Goal: Task Accomplishment & Management: Manage account settings

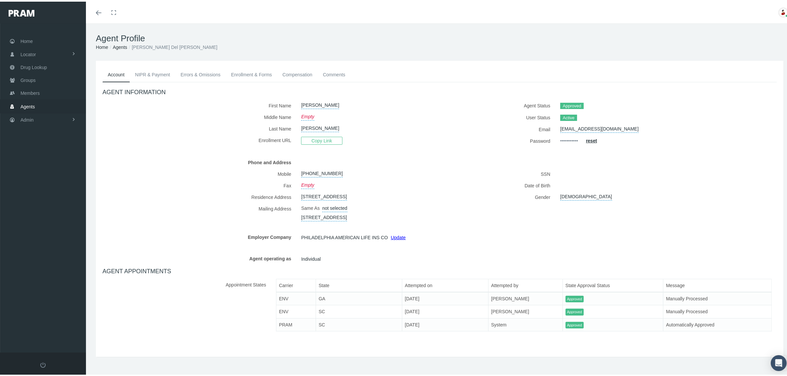
click at [305, 70] on link "Compensation" at bounding box center [297, 73] width 40 height 15
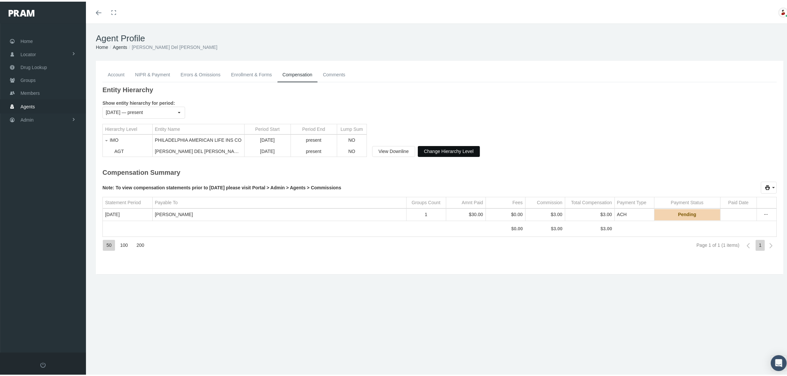
click at [467, 150] on span "Change Hierarchy Level" at bounding box center [449, 149] width 50 height 5
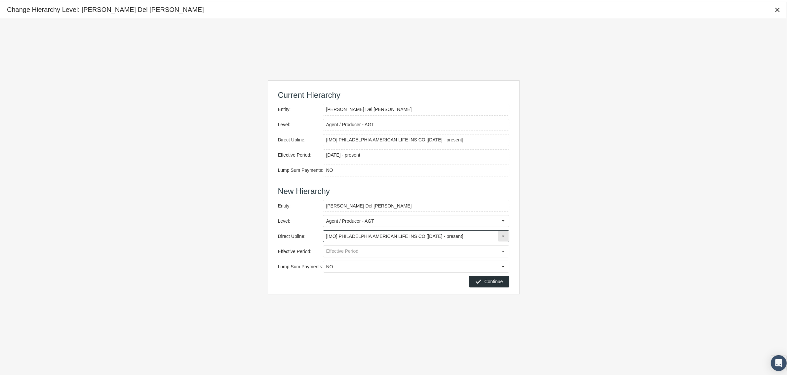
click at [504, 235] on div "Select" at bounding box center [503, 235] width 11 height 11
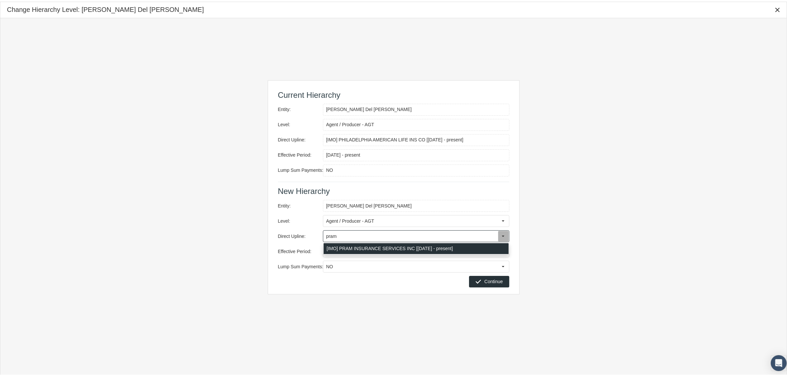
click at [394, 245] on div "[IMO] PRAM INSURANCE SERVICES INC [[DATE] - present]" at bounding box center [416, 247] width 185 height 11
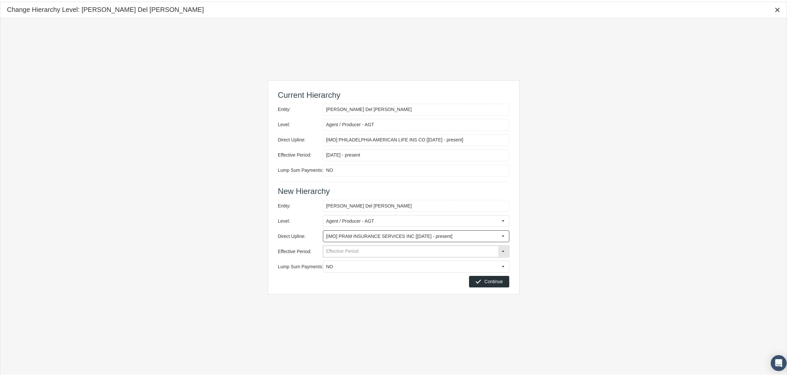
type input "[IMO] PRAM INSURANCE SERVICES INC [[DATE] - present]"
click at [389, 250] on input "Effective Period:" at bounding box center [410, 249] width 175 height 11
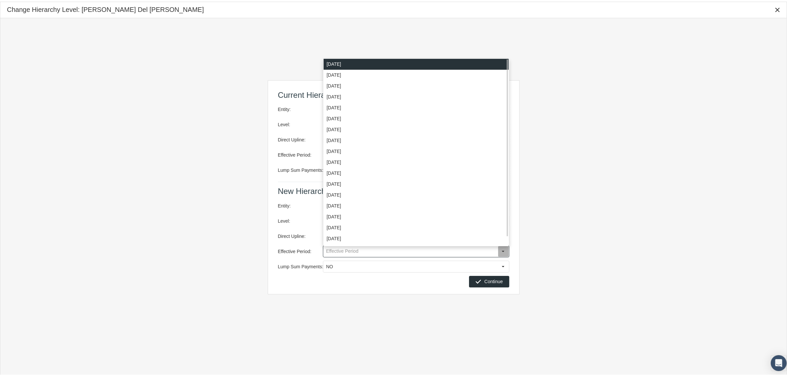
click at [364, 64] on div "[DATE]" at bounding box center [416, 62] width 185 height 11
type input "[DATE]"
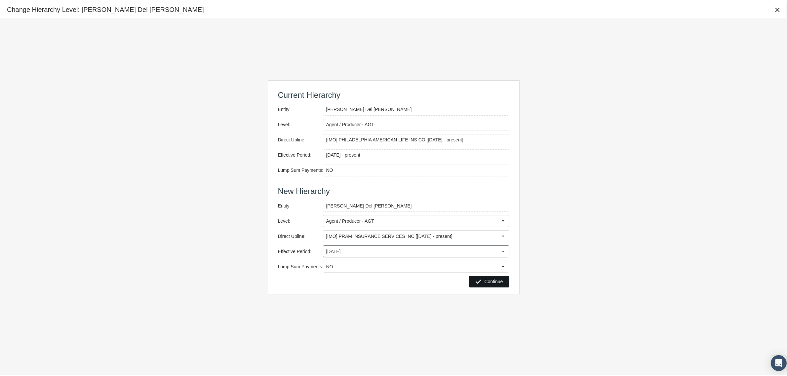
click at [495, 281] on span "Continue" at bounding box center [493, 279] width 19 height 5
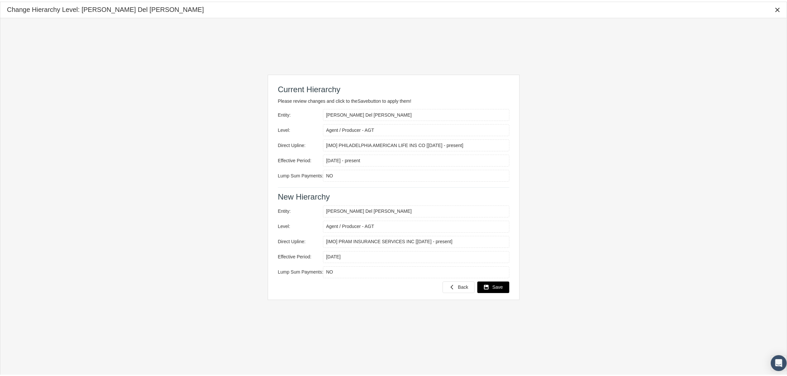
click at [497, 286] on span "Save" at bounding box center [498, 285] width 11 height 5
